Goal: Check status: Check status

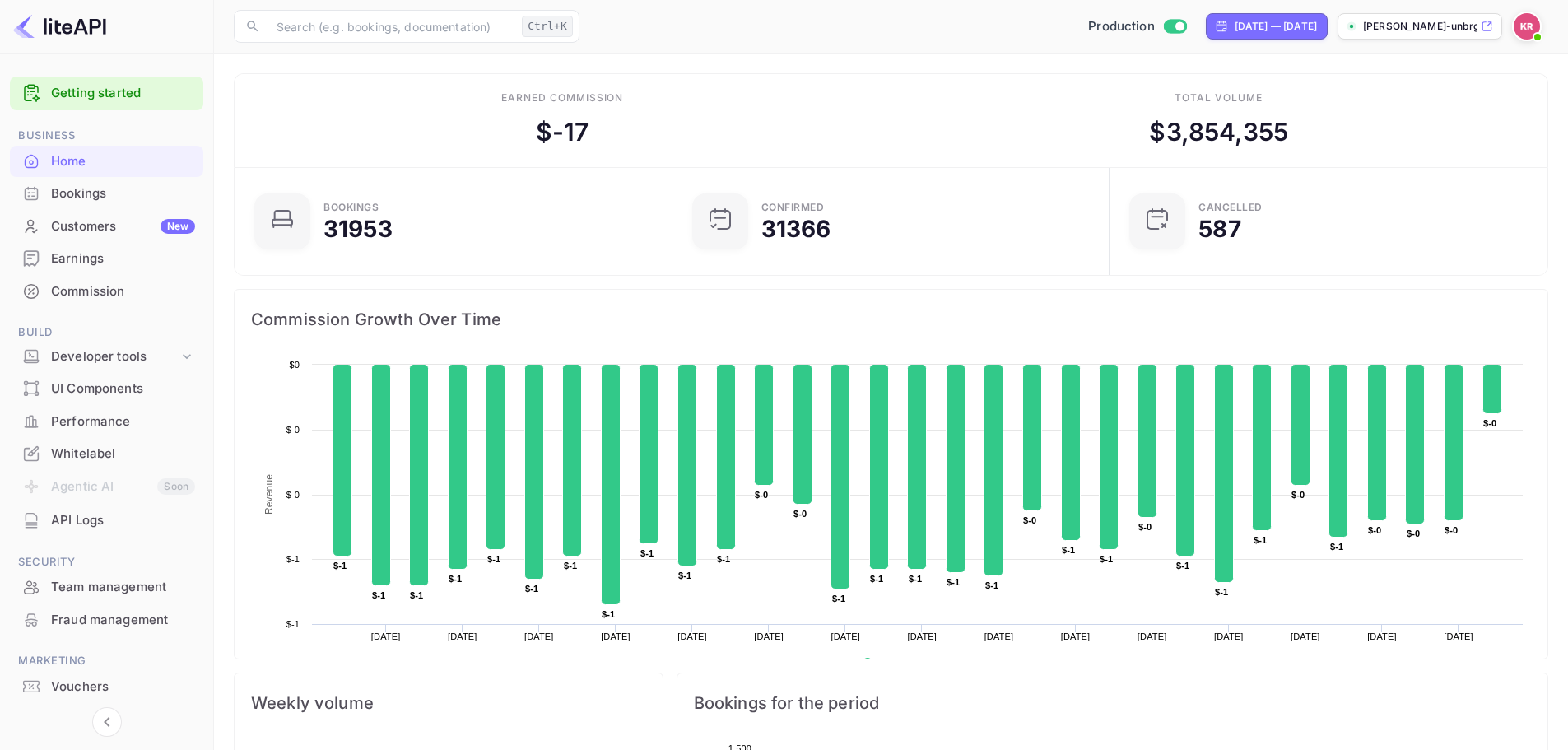
scroll to position [255, 415]
click at [93, 195] on div "Bookings" at bounding box center [123, 194] width 144 height 19
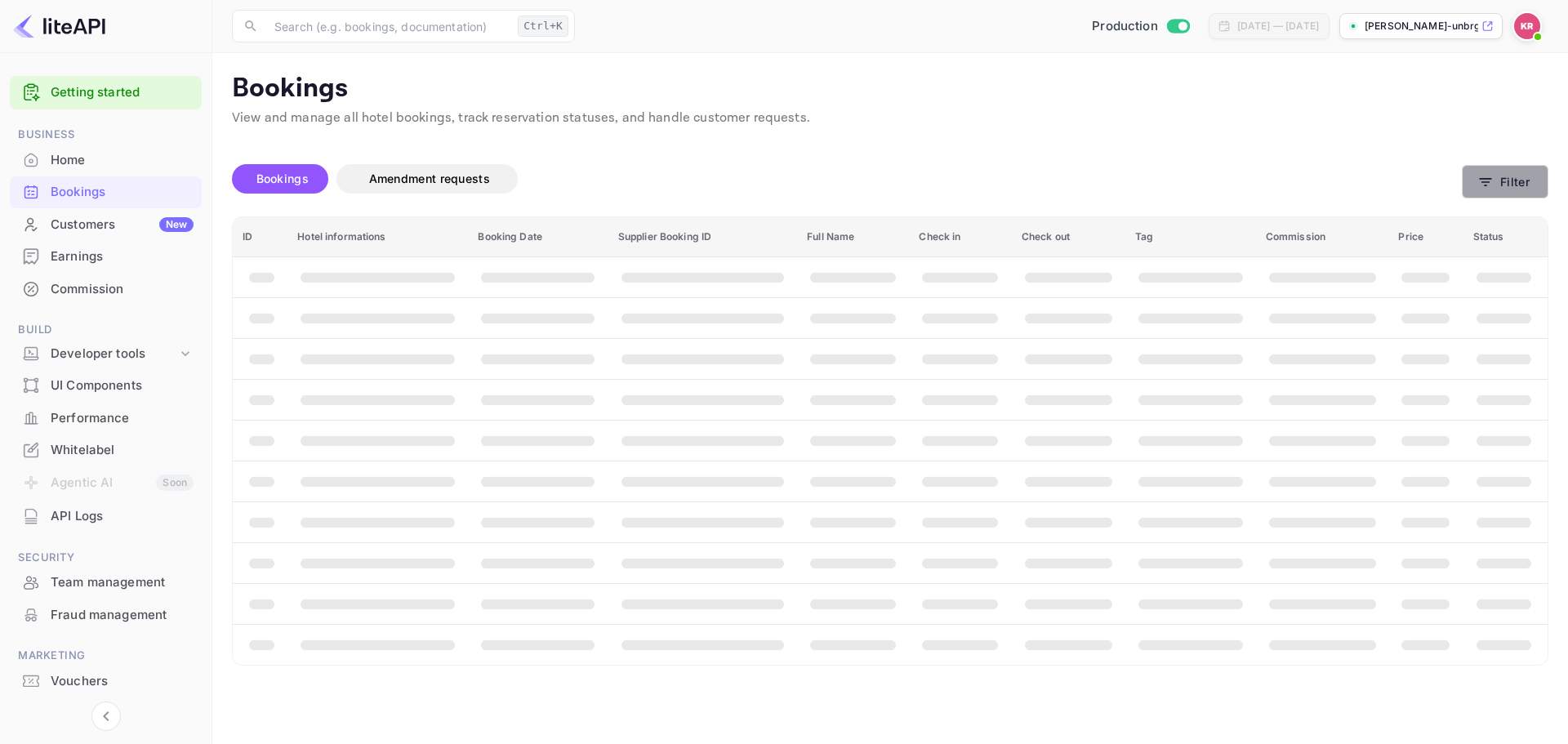
click at [1474, 175] on button "Filter" at bounding box center [1505, 182] width 87 height 34
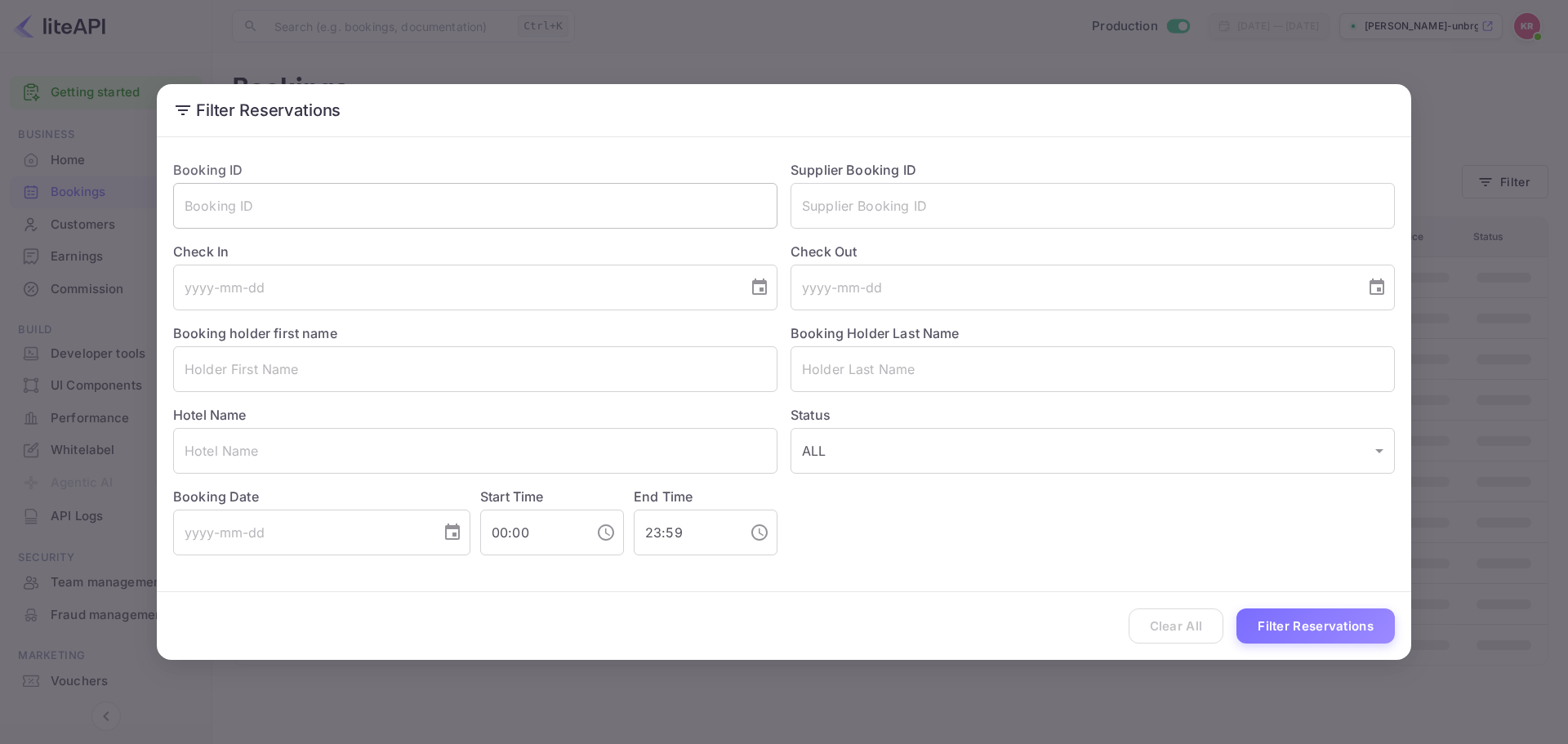
click at [492, 227] on input "text" at bounding box center [475, 206] width 604 height 45
paste input "0t-4d6mH3"
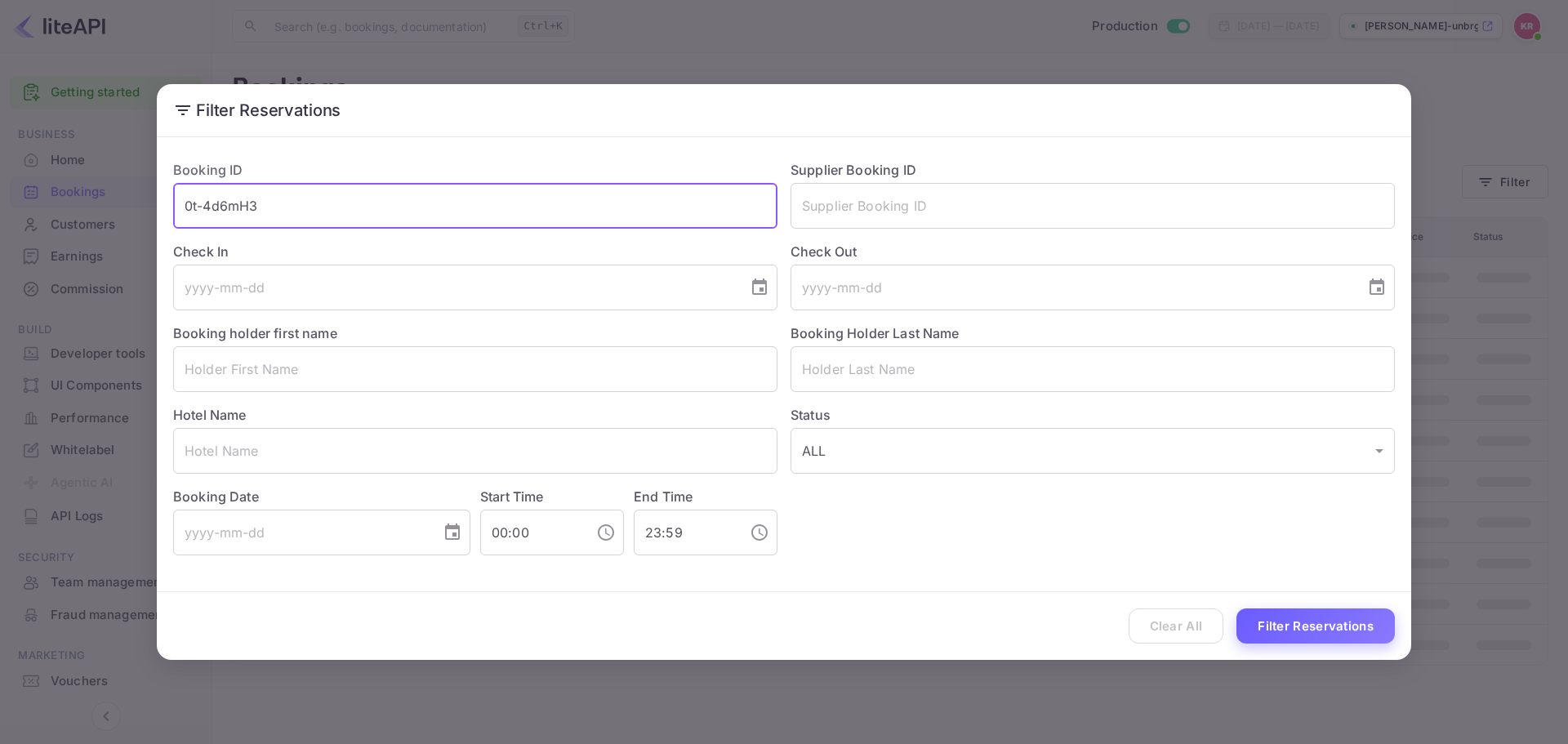
type input "0t-4d6mH3"
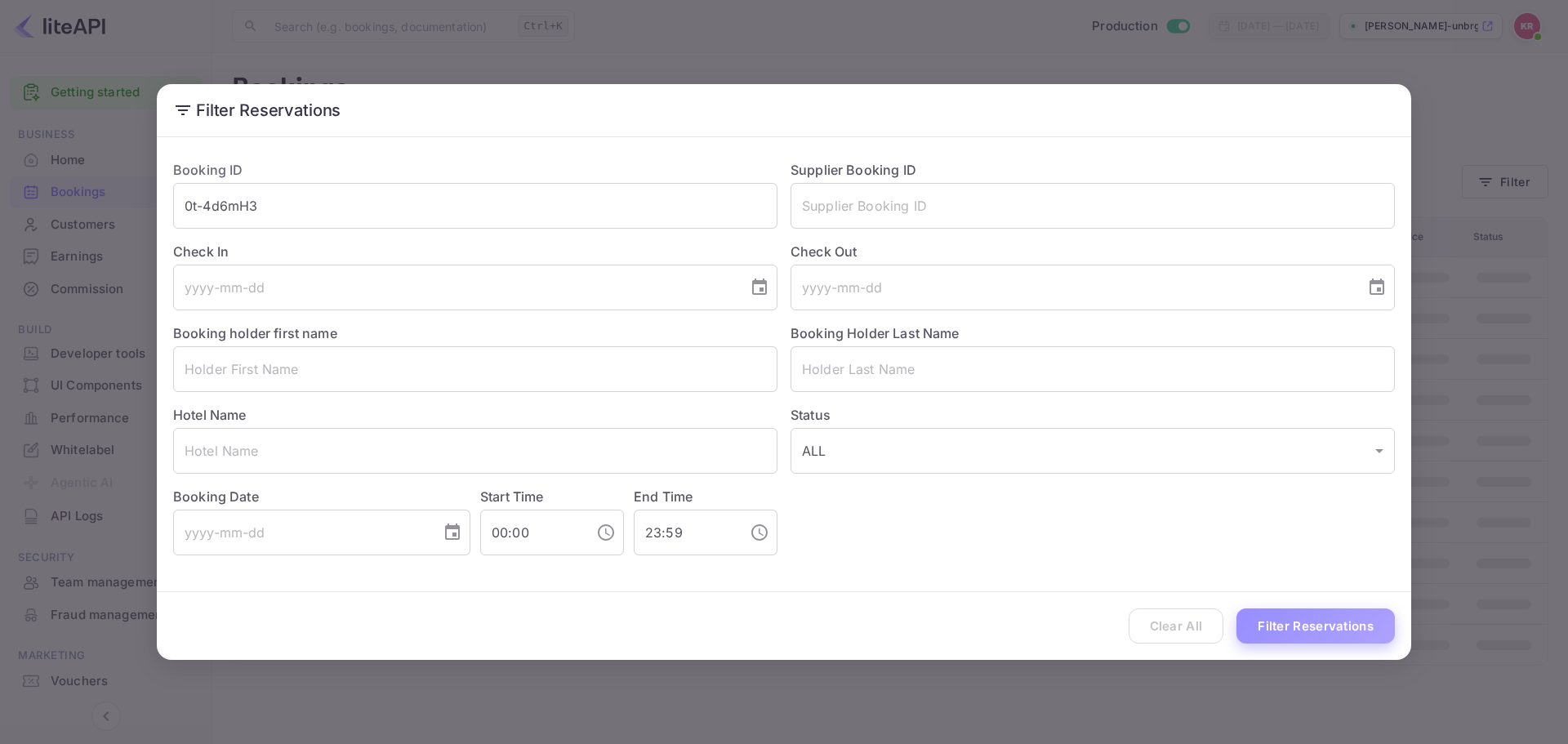
click at [1359, 625] on button "Filter Reservations" at bounding box center [1316, 626] width 158 height 35
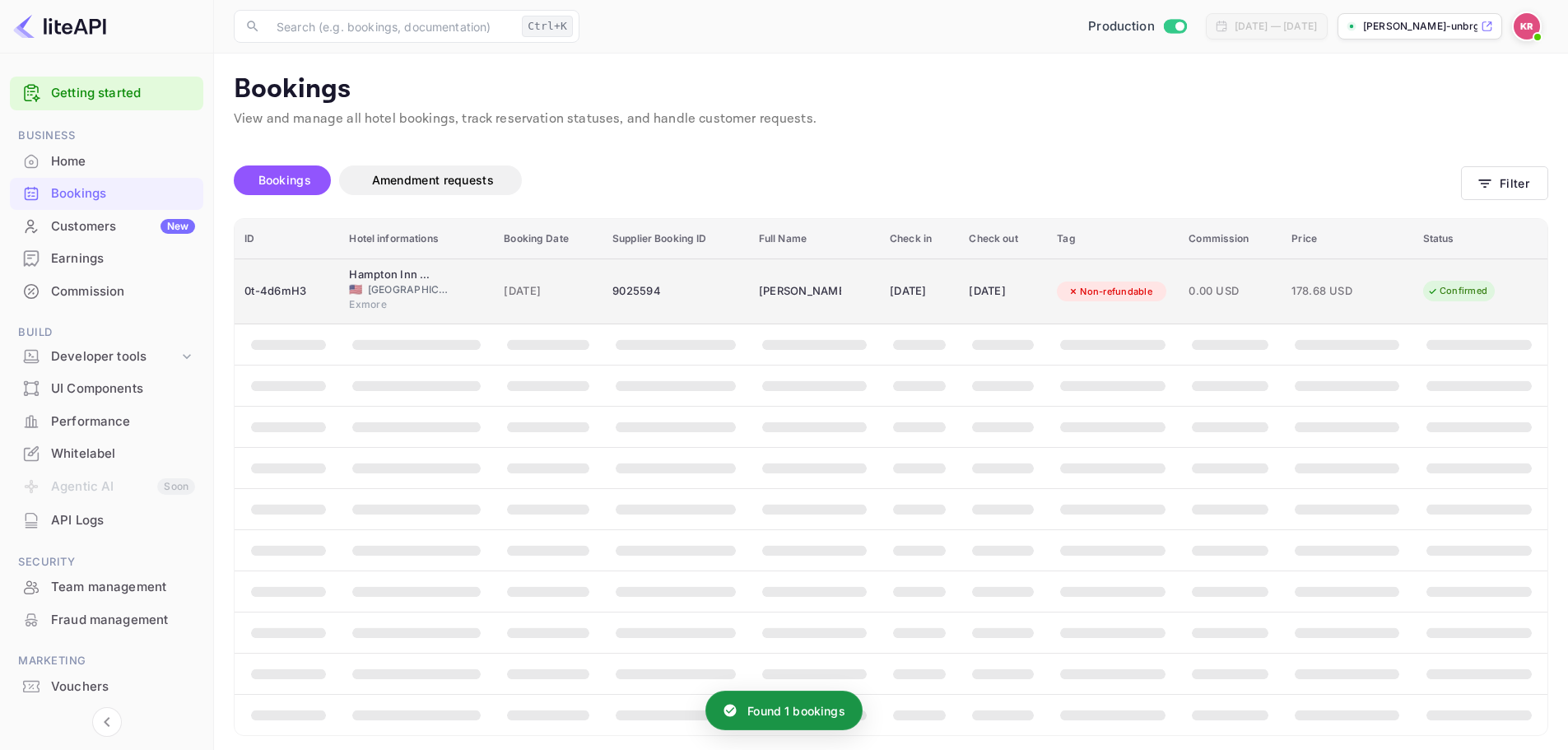
click at [494, 300] on td "[DATE]" at bounding box center [548, 291] width 109 height 66
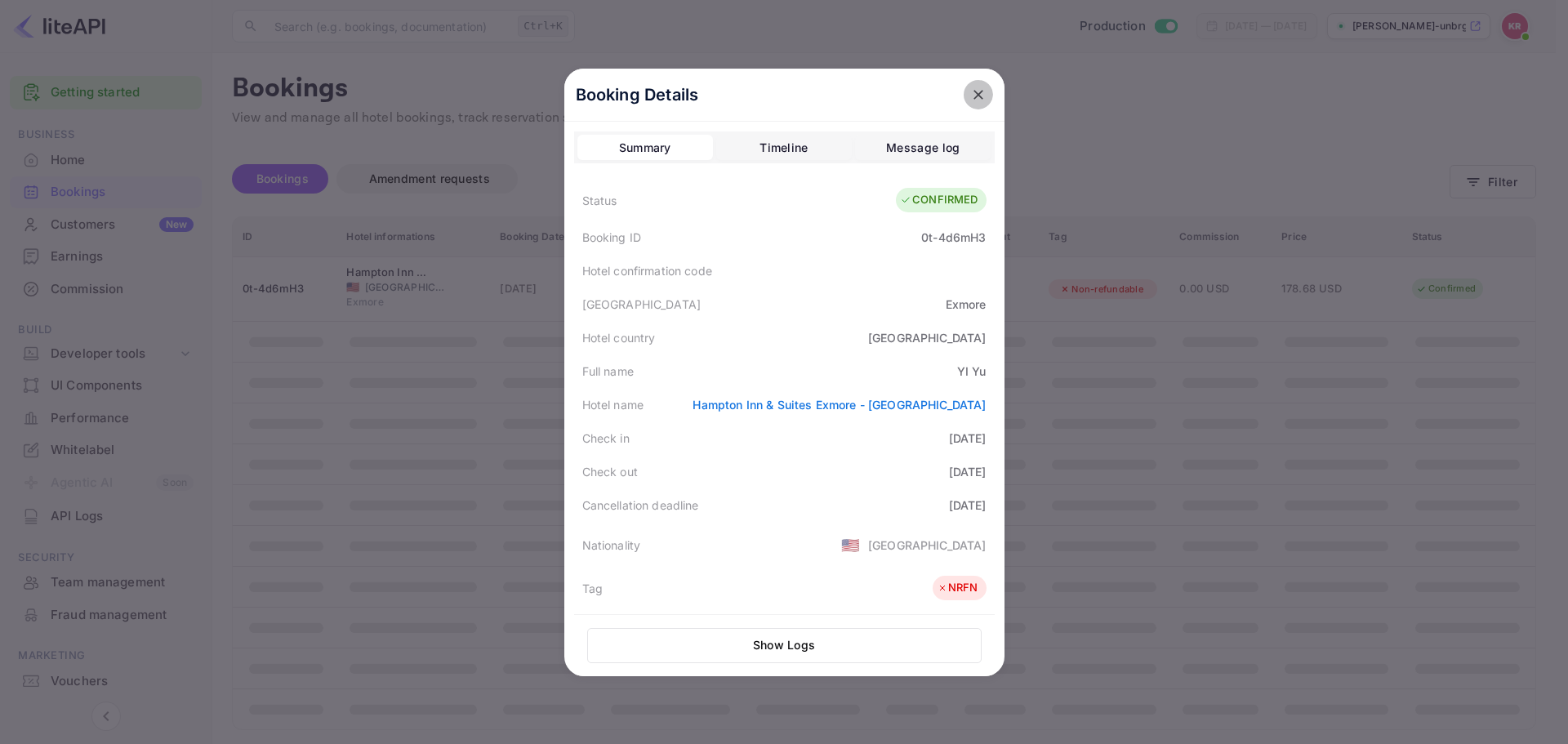
click at [979, 96] on icon "close" at bounding box center [978, 94] width 16 height 16
